Goal: Task Accomplishment & Management: Manage account settings

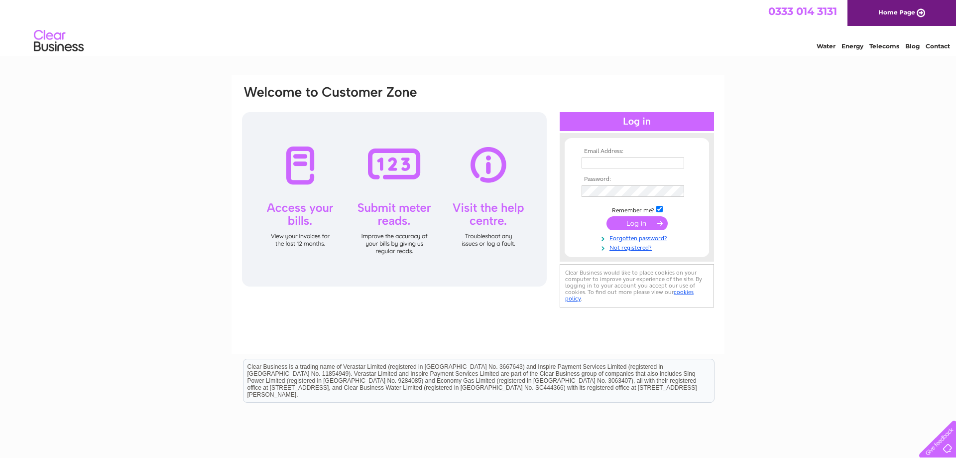
click at [632, 161] on input "text" at bounding box center [633, 162] width 103 height 11
paste input "bennyd.orange@gmail.com"
type input "bennyd.orange@gmail.com"
click at [661, 211] on input "checkbox" at bounding box center [659, 210] width 6 height 6
checkbox input "false"
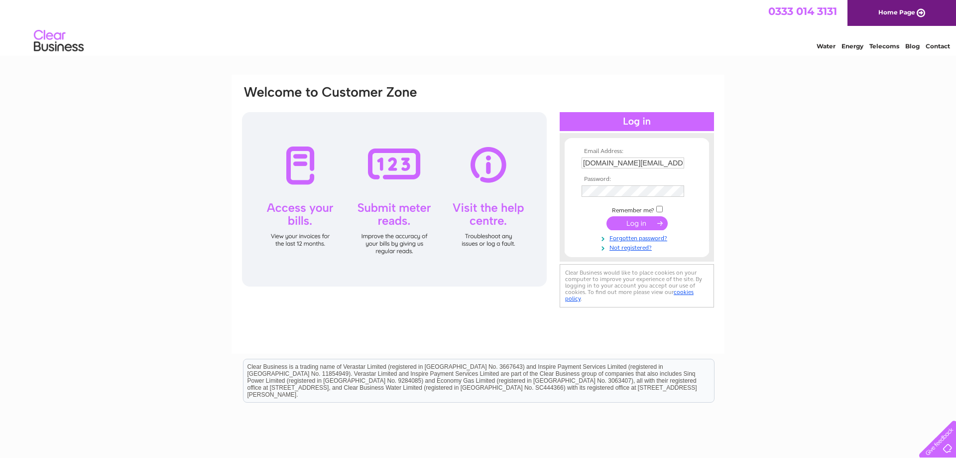
click at [647, 226] on input "submit" at bounding box center [636, 223] width 61 height 14
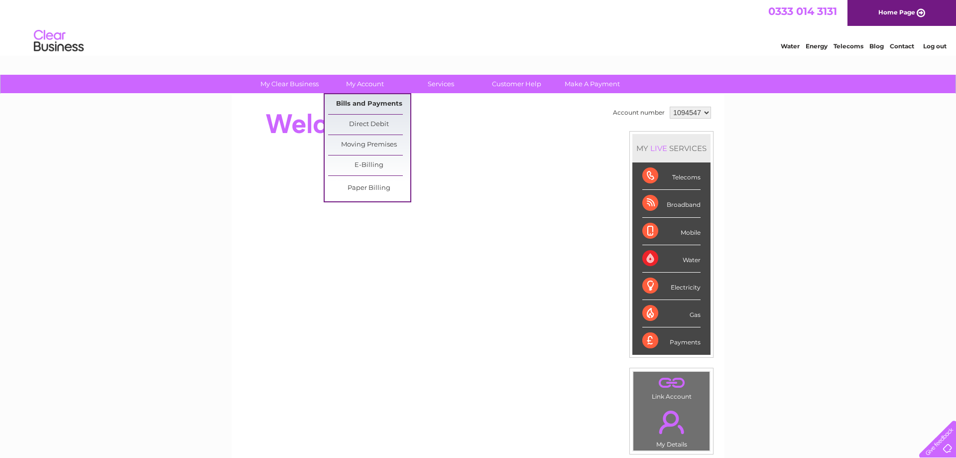
click at [357, 99] on link "Bills and Payments" at bounding box center [369, 104] width 82 height 20
click at [360, 104] on link "Bills and Payments" at bounding box center [369, 104] width 82 height 20
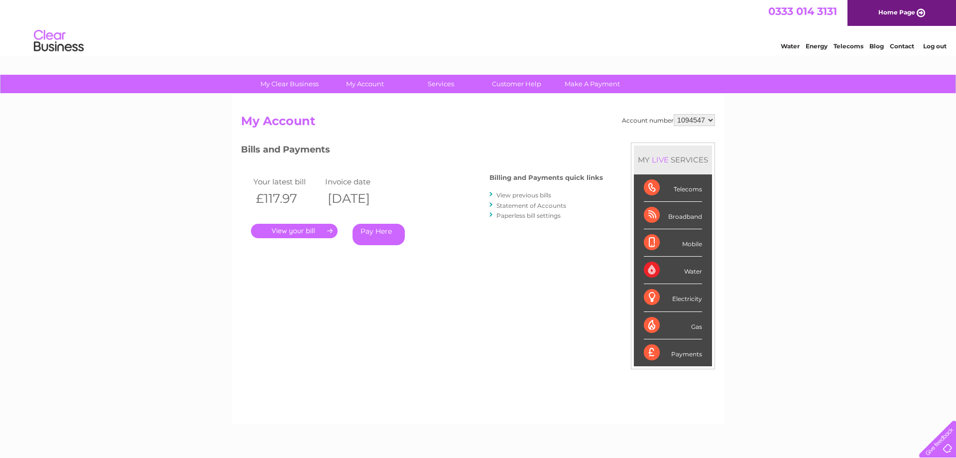
click at [301, 231] on link "." at bounding box center [294, 231] width 87 height 14
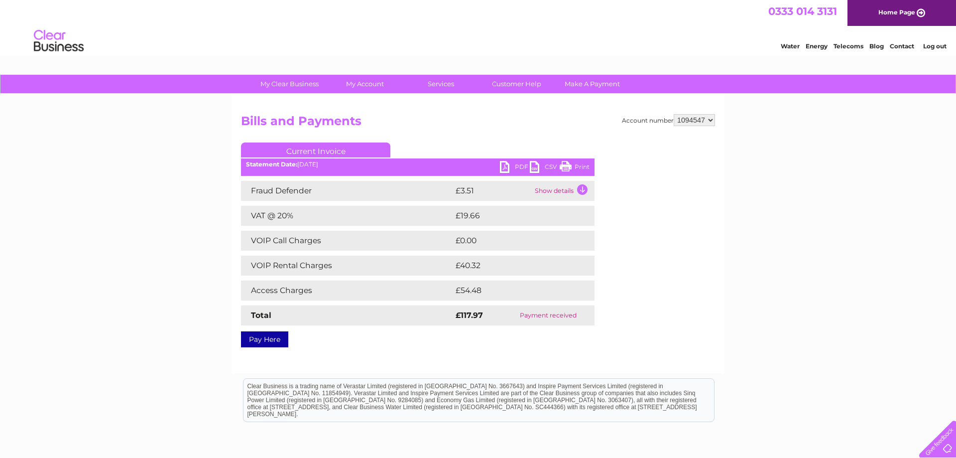
click at [510, 167] on link "PDF" at bounding box center [515, 168] width 30 height 14
click at [936, 46] on link "Log out" at bounding box center [934, 45] width 23 height 7
